Goal: Information Seeking & Learning: Learn about a topic

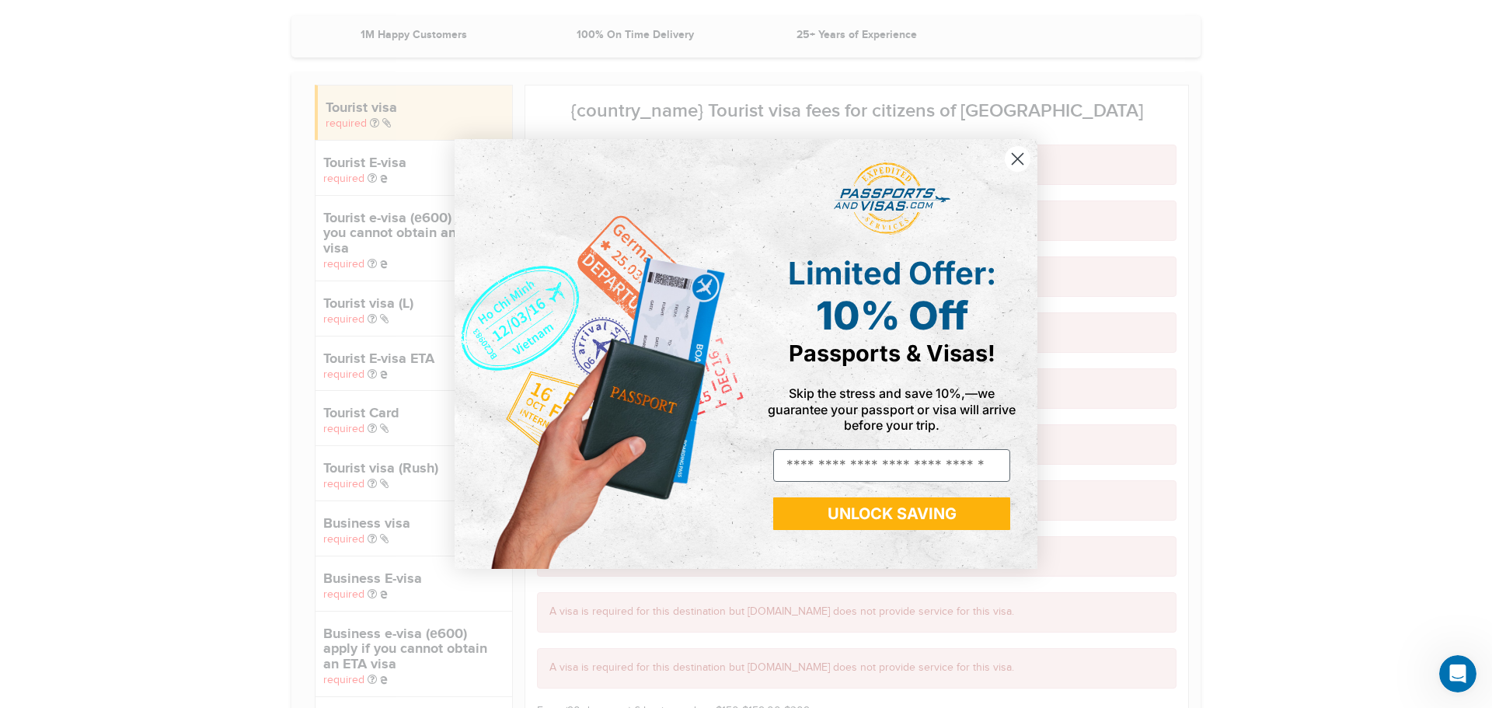
click at [1018, 148] on circle "Close dialog" at bounding box center [1017, 159] width 26 height 26
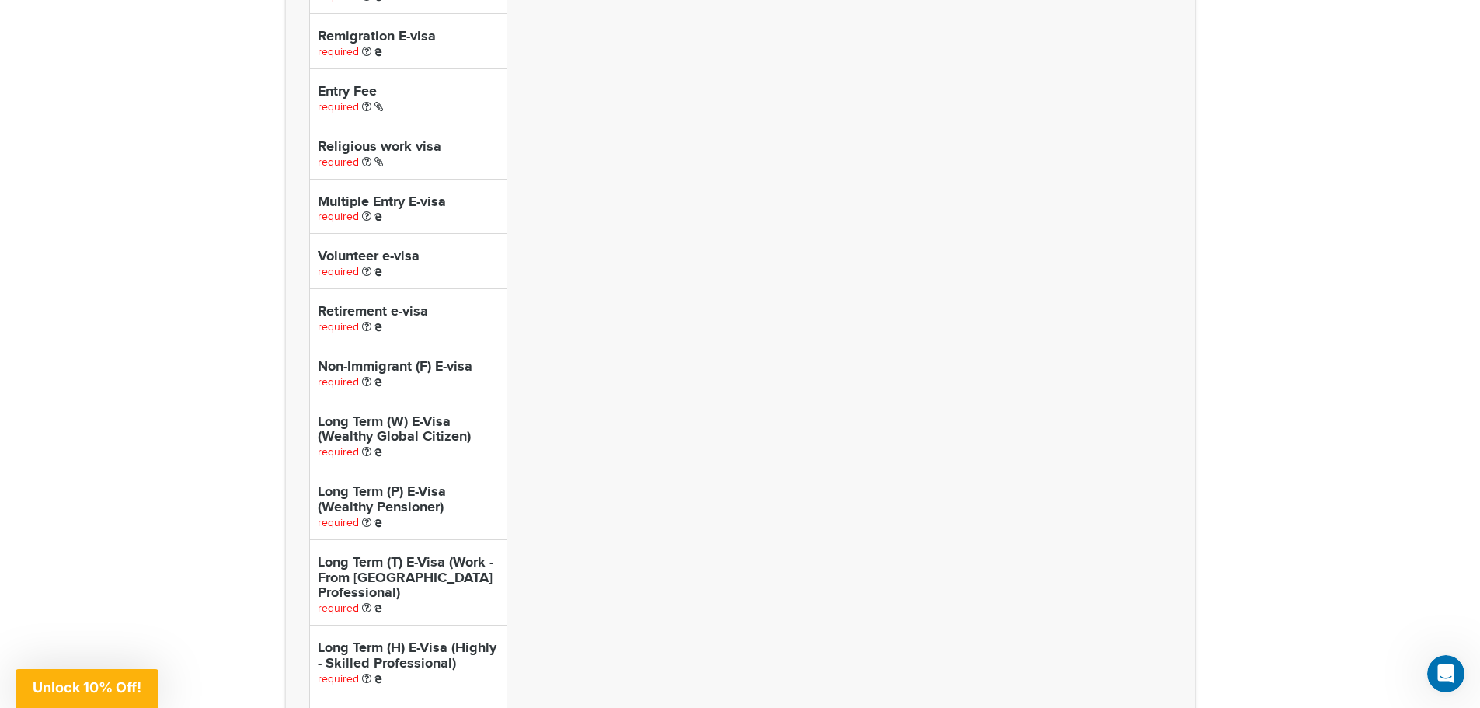
scroll to position [5982, 0]
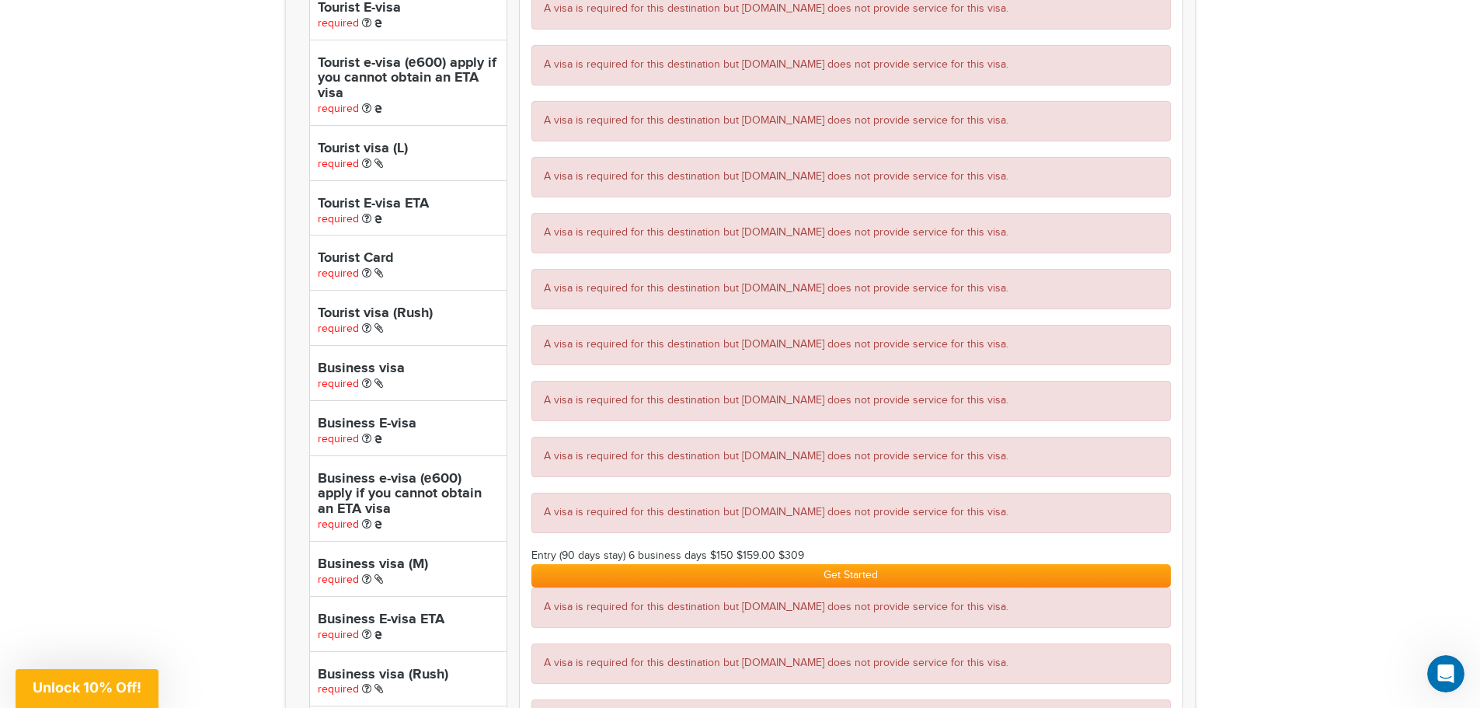
scroll to position [0, 0]
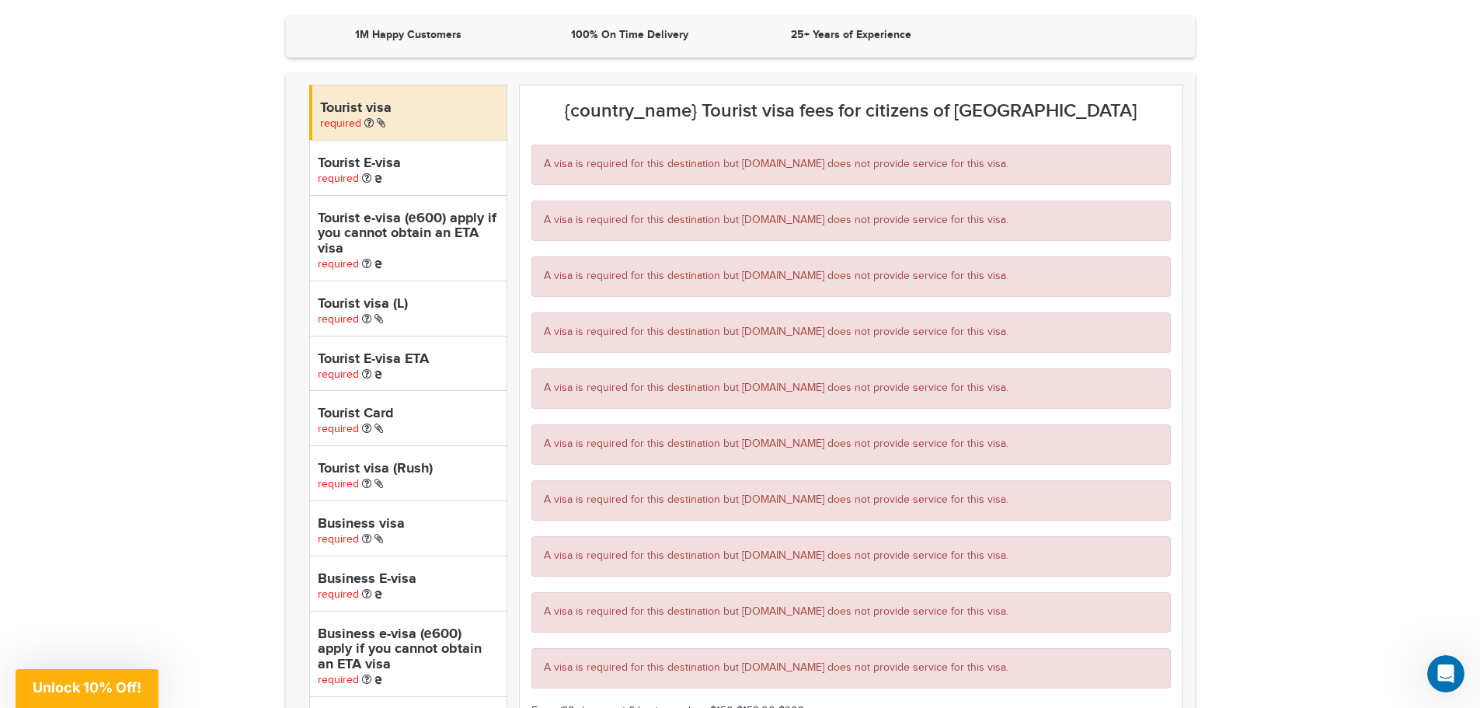
click at [685, 119] on h3 "{country_name} Tourist visa fees for citizens of [GEOGRAPHIC_DATA]" at bounding box center [850, 111] width 639 height 20
click at [681, 107] on h3 "{country_name} Tourist visa fees for citizens of [GEOGRAPHIC_DATA]" at bounding box center [850, 111] width 639 height 20
click at [335, 123] on span "required" at bounding box center [340, 123] width 41 height 12
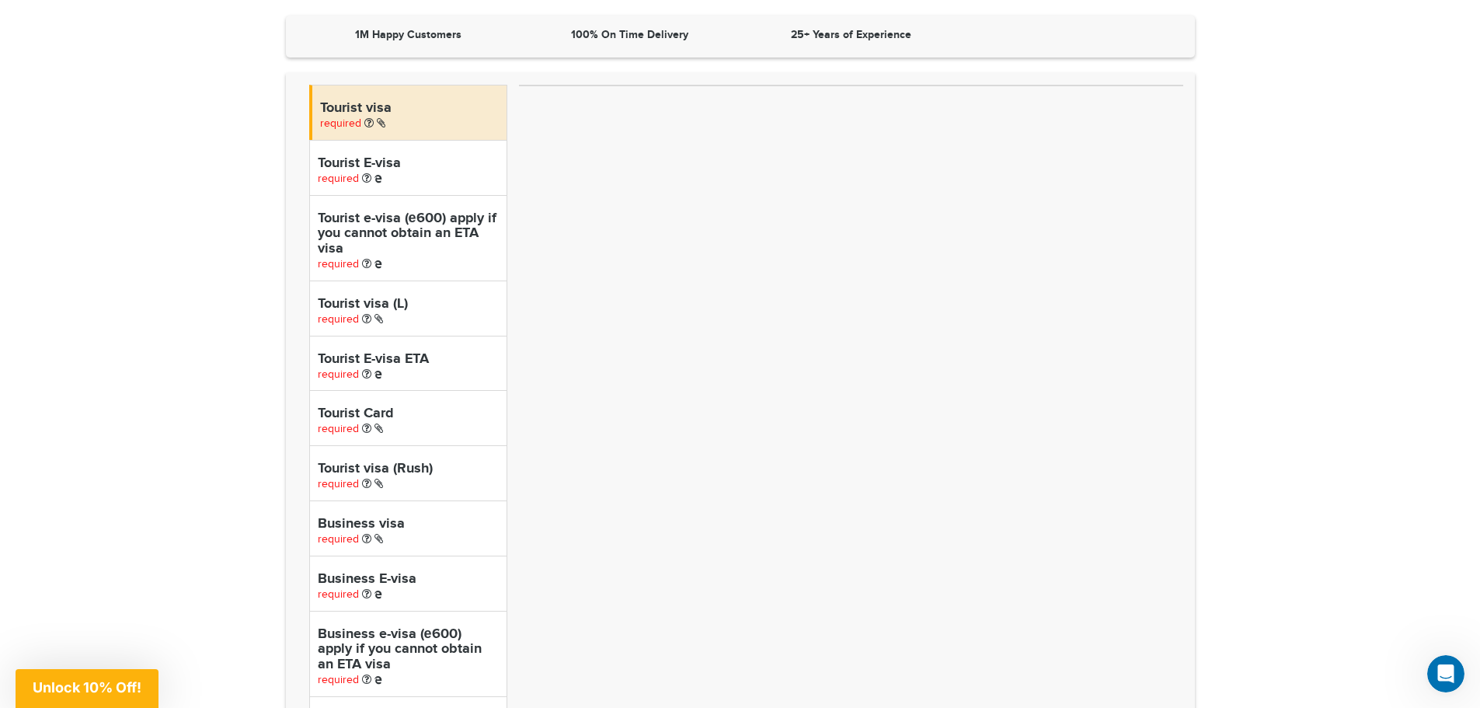
click at [346, 177] on span "required" at bounding box center [338, 178] width 41 height 12
